Goal: Check status: Check status

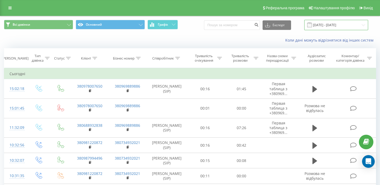
click at [320, 27] on input "[DATE] - [DATE]" at bounding box center [337, 25] width 64 height 10
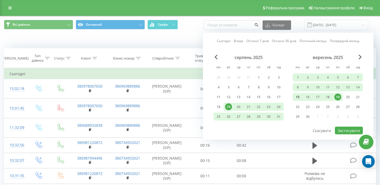
click at [298, 97] on div "15" at bounding box center [298, 97] width 7 height 7
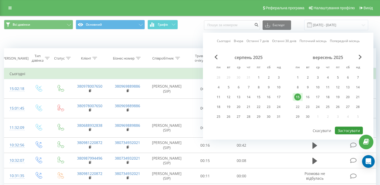
click at [341, 131] on button "Застосувати" at bounding box center [349, 131] width 28 height 8
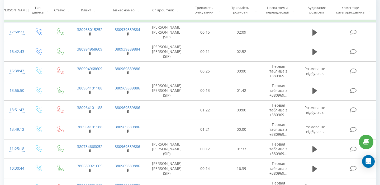
scroll to position [89, 0]
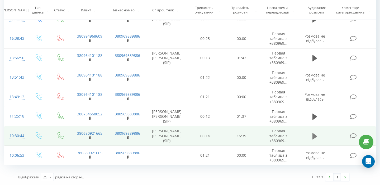
click at [313, 136] on icon at bounding box center [315, 136] width 5 height 6
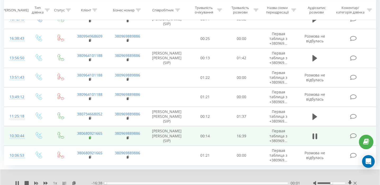
click at [90, 137] on rect at bounding box center [90, 138] width 2 height 2
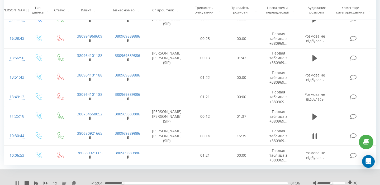
click at [16, 183] on icon at bounding box center [16, 183] width 1 height 4
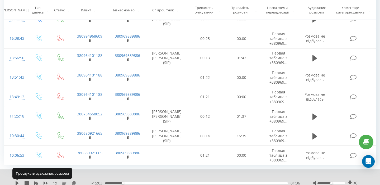
click at [16, 183] on icon at bounding box center [17, 183] width 3 height 4
click at [16, 183] on icon at bounding box center [16, 183] width 1 height 4
click at [16, 183] on icon at bounding box center [17, 183] width 3 height 4
click at [16, 183] on icon at bounding box center [16, 183] width 1 height 4
click at [16, 183] on icon at bounding box center [17, 183] width 3 height 4
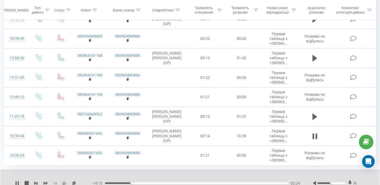
click at [136, 182] on div "02:24" at bounding box center [196, 183] width 183 height 2
click at [150, 182] on div "03:38" at bounding box center [196, 183] width 183 height 2
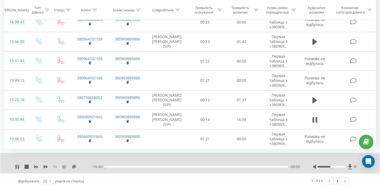
scroll to position [109, 0]
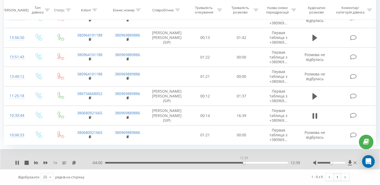
click at [244, 162] on div "12:39" at bounding box center [196, 163] width 183 height 2
click at [259, 160] on div "1 x - 03:44 12:55 12:55" at bounding box center [190, 159] width 380 height 20
click at [263, 162] on div "14:23" at bounding box center [196, 163] width 183 height 2
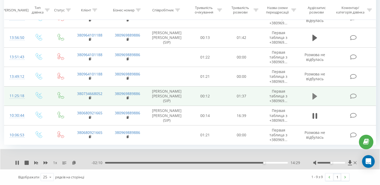
click at [313, 95] on icon at bounding box center [315, 96] width 5 height 6
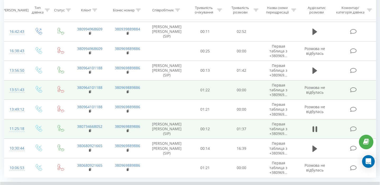
scroll to position [70, 0]
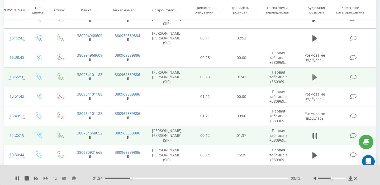
click at [315, 79] on icon at bounding box center [315, 76] width 5 height 7
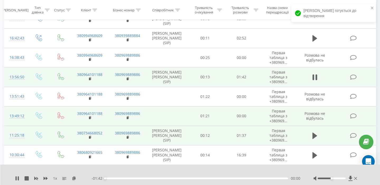
scroll to position [47, 0]
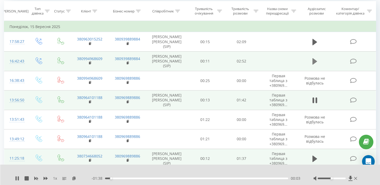
click at [312, 59] on button at bounding box center [315, 61] width 8 height 8
click at [90, 62] on icon at bounding box center [90, 63] width 3 height 4
click at [89, 62] on rect at bounding box center [90, 63] width 2 height 2
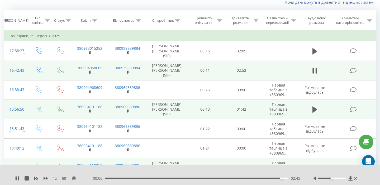
scroll to position [36, 0]
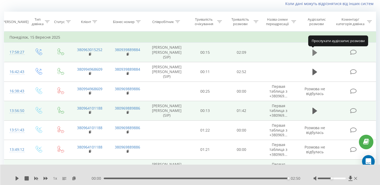
click at [315, 52] on icon at bounding box center [315, 52] width 5 height 6
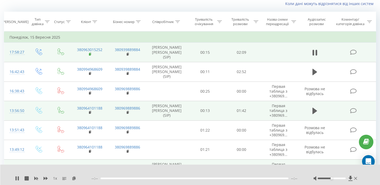
click at [89, 56] on span at bounding box center [90, 54] width 3 height 5
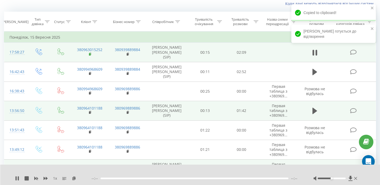
click at [90, 54] on rect at bounding box center [90, 54] width 2 height 2
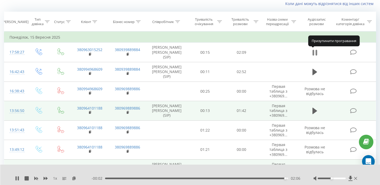
click at [315, 52] on icon at bounding box center [315, 52] width 5 height 7
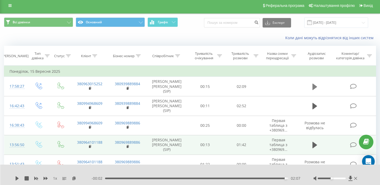
scroll to position [0, 0]
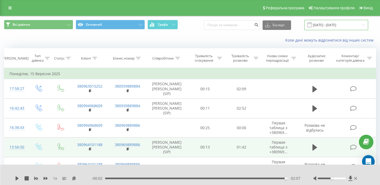
click at [322, 25] on input "[DATE] - [DATE]" at bounding box center [337, 25] width 64 height 10
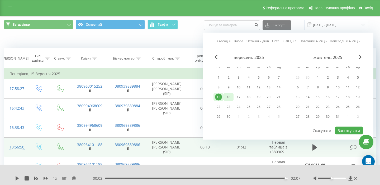
click at [230, 96] on div "16" at bounding box center [228, 97] width 7 height 7
click at [350, 130] on button "Застосувати" at bounding box center [349, 131] width 28 height 8
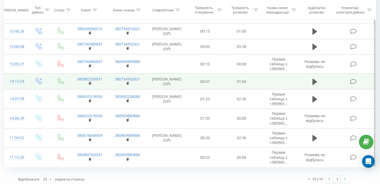
scroll to position [96, 0]
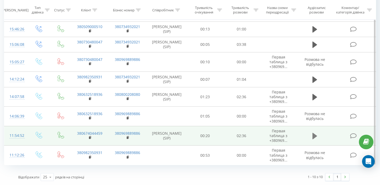
click at [314, 134] on icon at bounding box center [315, 136] width 5 height 6
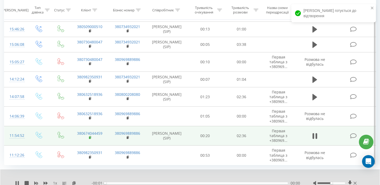
click at [91, 135] on span at bounding box center [90, 137] width 3 height 5
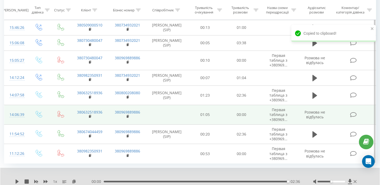
scroll to position [96, 0]
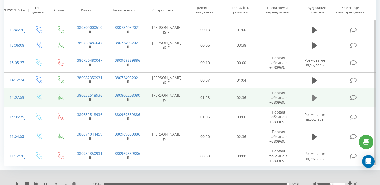
click at [312, 97] on button at bounding box center [315, 98] width 8 height 8
click at [88, 97] on td "380632518936" at bounding box center [90, 98] width 38 height 20
click at [91, 99] on icon at bounding box center [91, 99] width 2 height 2
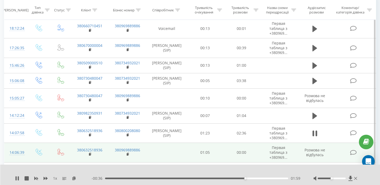
scroll to position [59, 0]
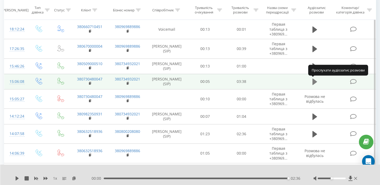
click at [314, 81] on icon at bounding box center [315, 81] width 5 height 6
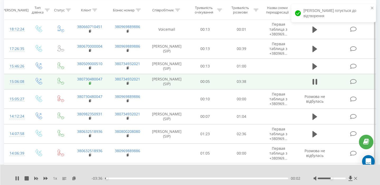
click at [91, 84] on icon at bounding box center [90, 83] width 3 height 4
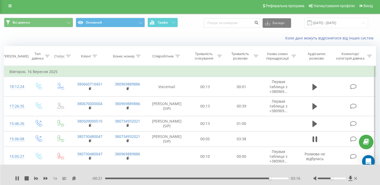
scroll to position [0, 0]
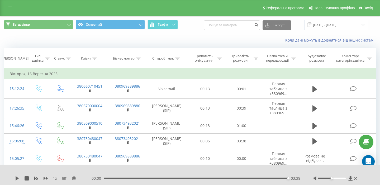
click at [312, 25] on span at bounding box center [310, 24] width 5 height 5
click at [319, 25] on input "[DATE] - [DATE]" at bounding box center [337, 25] width 64 height 10
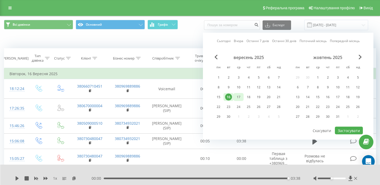
click at [237, 96] on div "17" at bounding box center [238, 97] width 7 height 7
click at [350, 129] on button "Застосувати" at bounding box center [349, 131] width 28 height 8
type input "[DATE] - [DATE]"
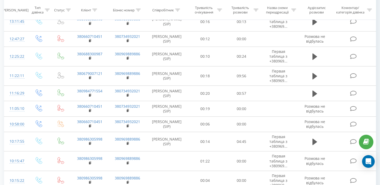
scroll to position [219, 0]
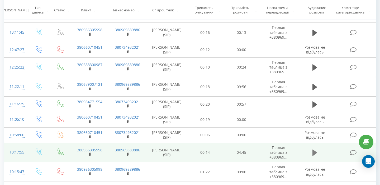
click at [316, 151] on icon at bounding box center [315, 152] width 5 height 7
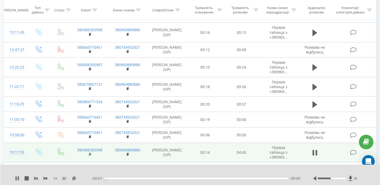
click at [90, 154] on rect at bounding box center [90, 154] width 2 height 2
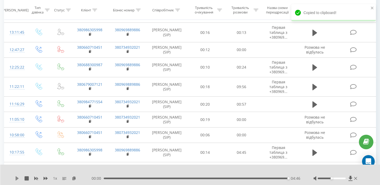
click at [17, 178] on icon at bounding box center [17, 178] width 3 height 4
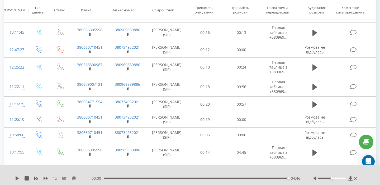
click at [17, 178] on icon at bounding box center [17, 178] width 3 height 4
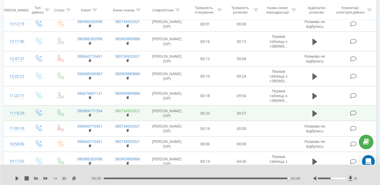
scroll to position [210, 0]
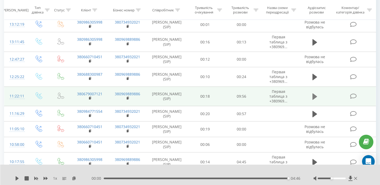
click at [314, 97] on icon at bounding box center [315, 96] width 5 height 6
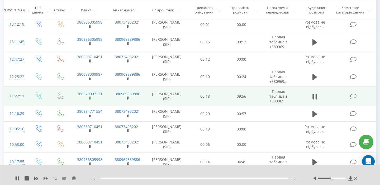
click at [89, 97] on rect at bounding box center [90, 98] width 2 height 2
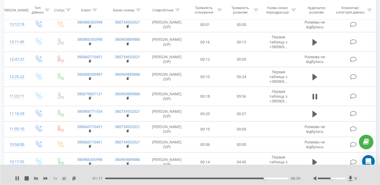
click at [21, 176] on div "1 x" at bounding box center [53, 177] width 77 height 5
click at [18, 176] on icon at bounding box center [18, 178] width 1 height 4
